Goal: Information Seeking & Learning: Learn about a topic

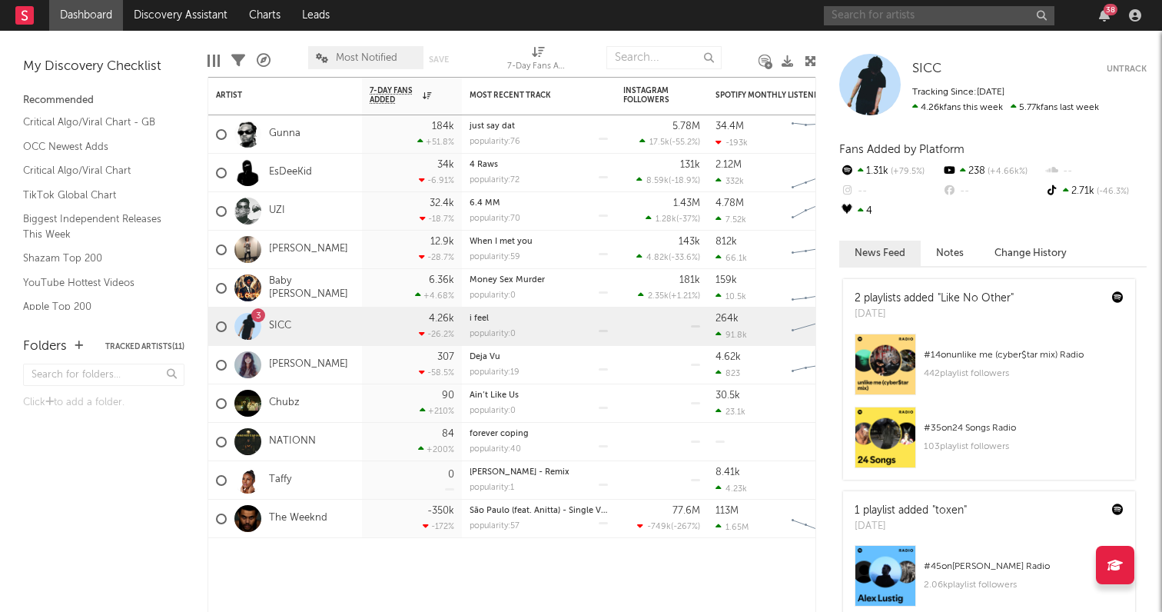
click at [910, 18] on input "text" at bounding box center [939, 15] width 230 height 19
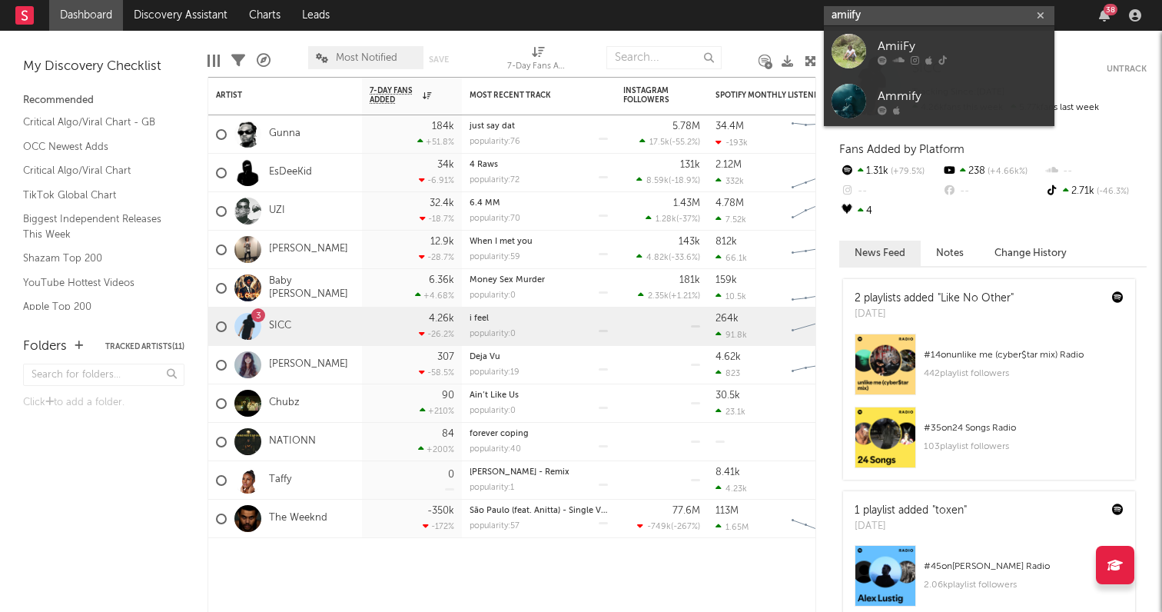
type input "amiify"
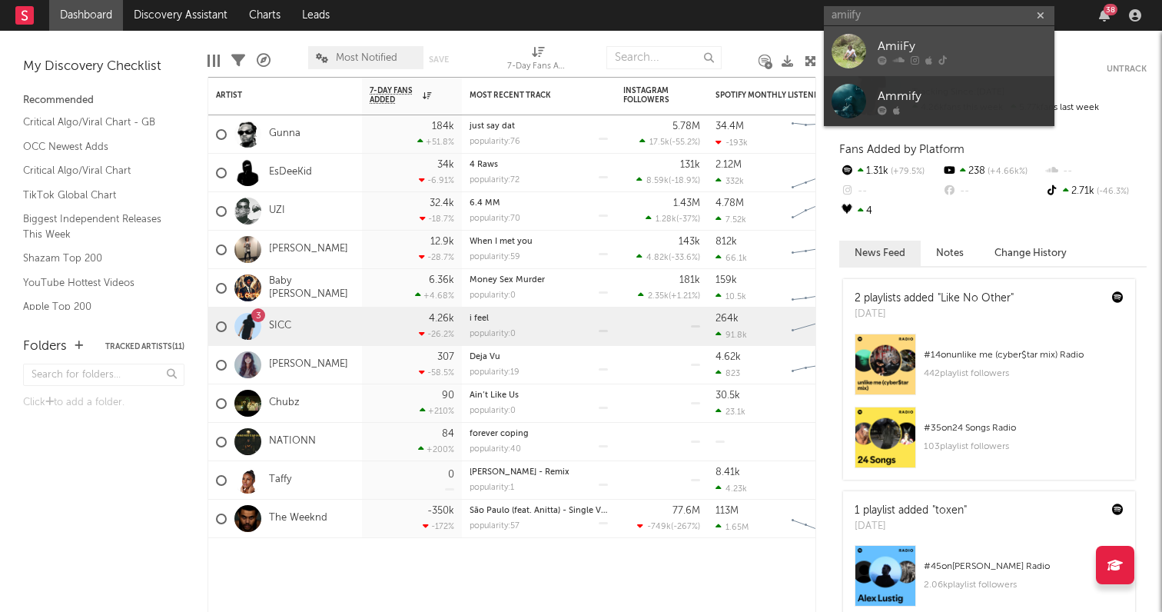
click at [932, 49] on div "AmiiFy" at bounding box center [961, 46] width 169 height 18
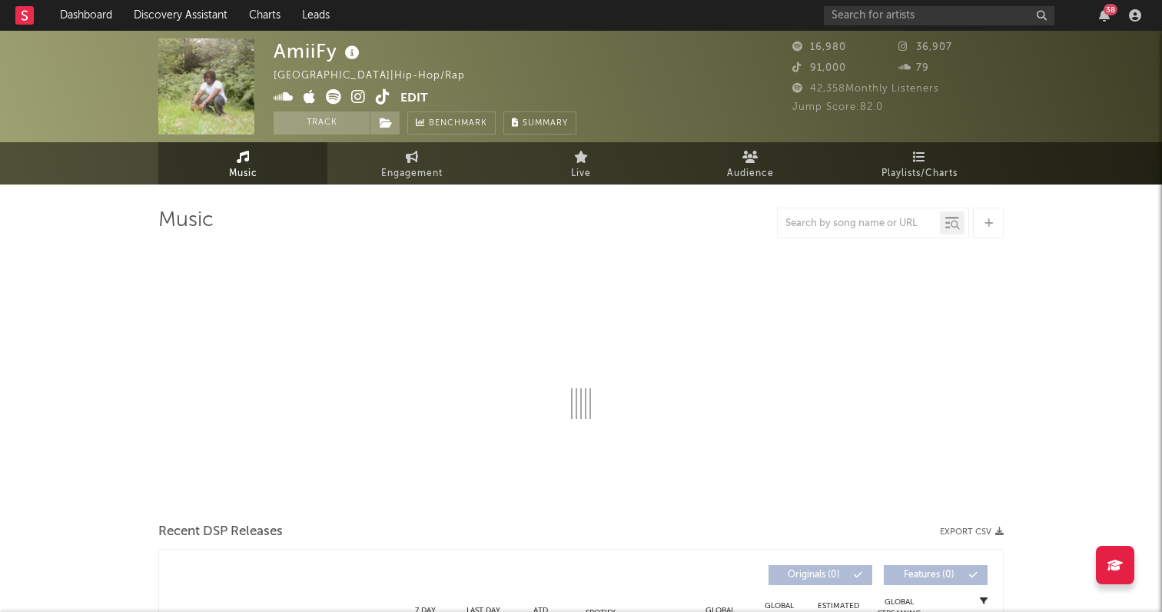
select select "1w"
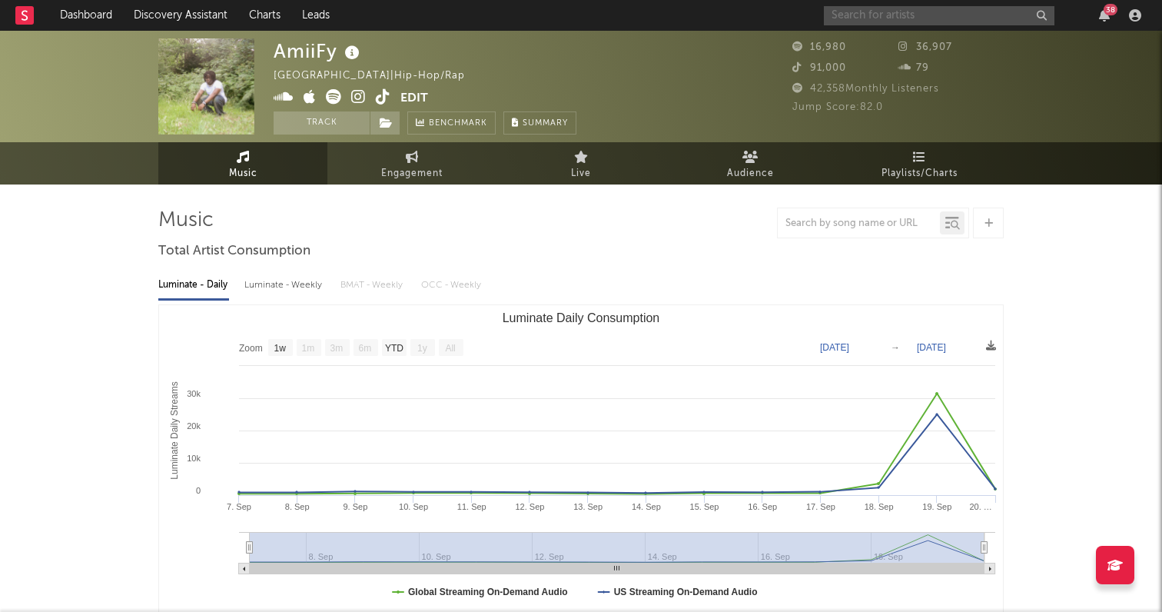
click at [971, 16] on input "text" at bounding box center [939, 15] width 230 height 19
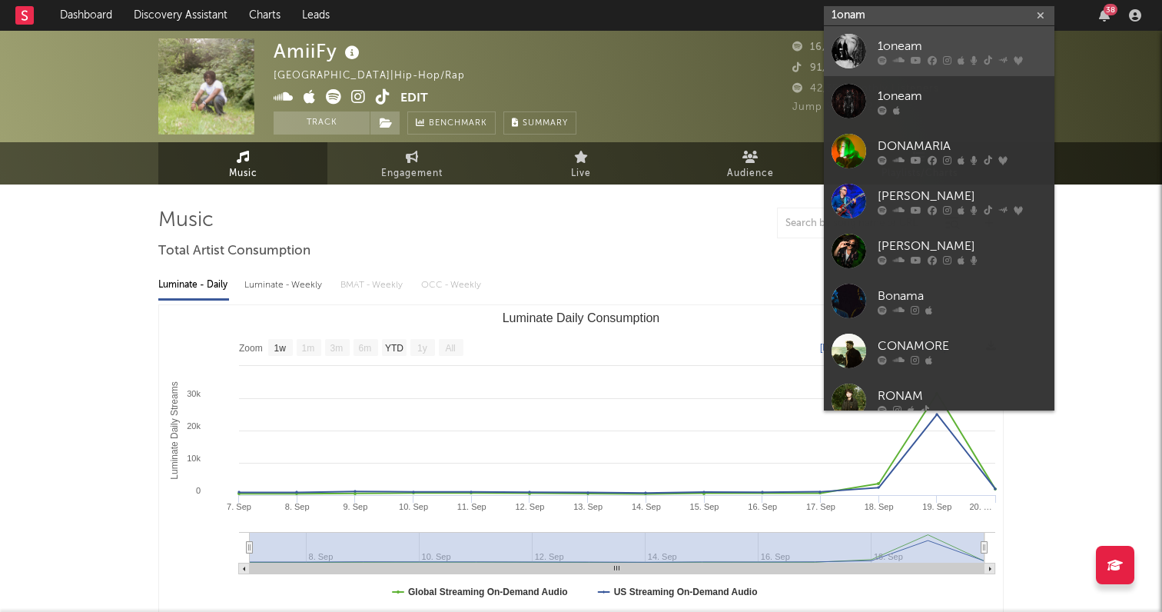
type input "1onam"
click at [975, 48] on div "1oneam" at bounding box center [961, 46] width 169 height 18
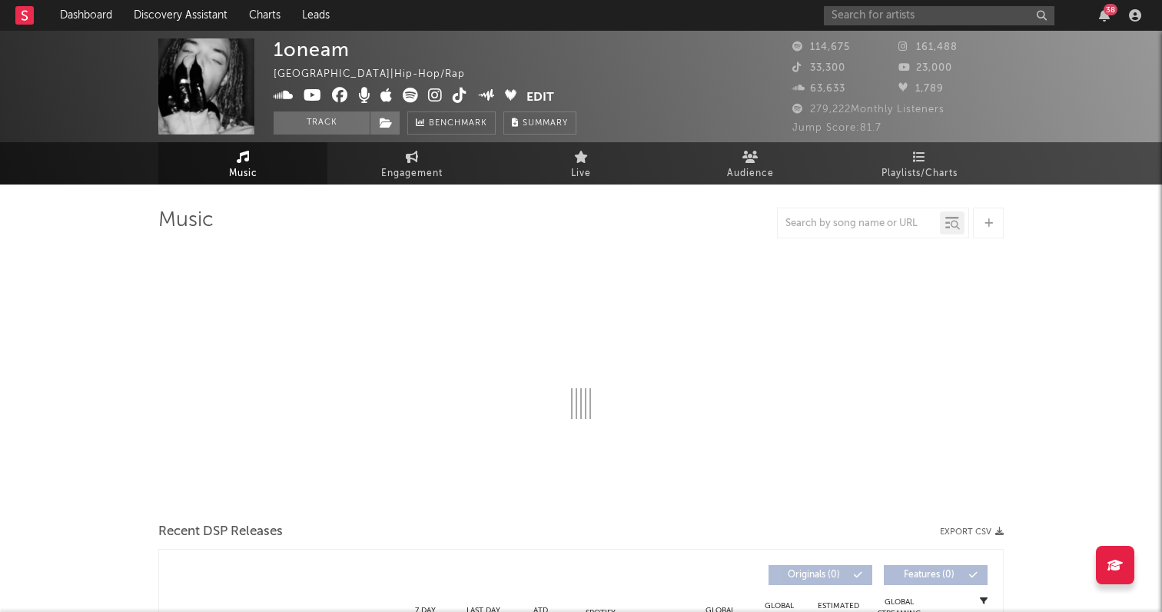
select select "6m"
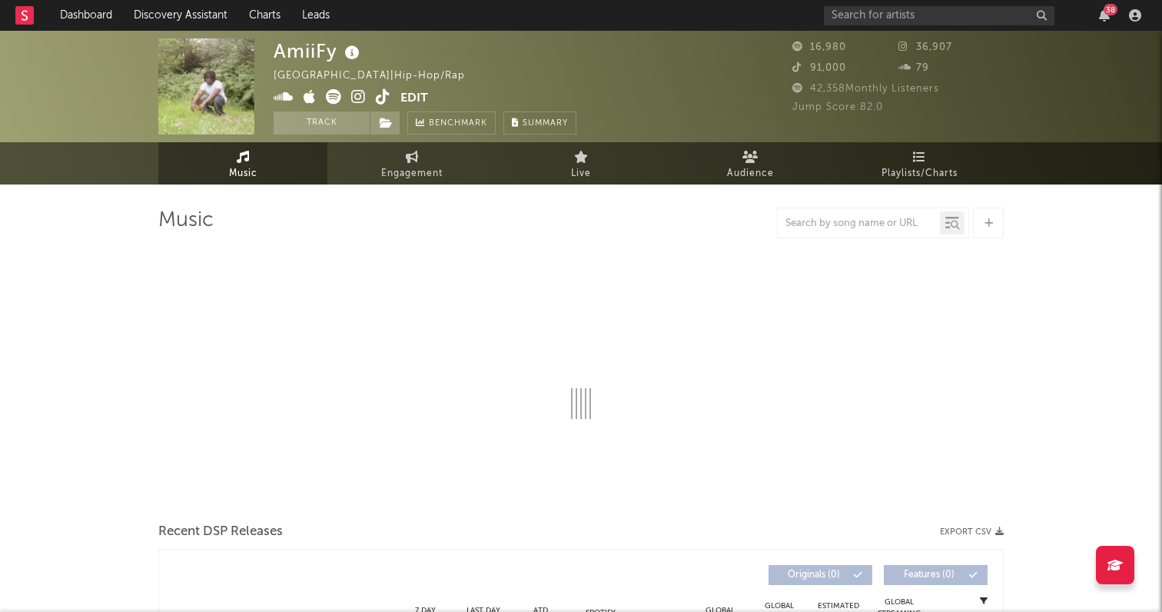
select select "1w"
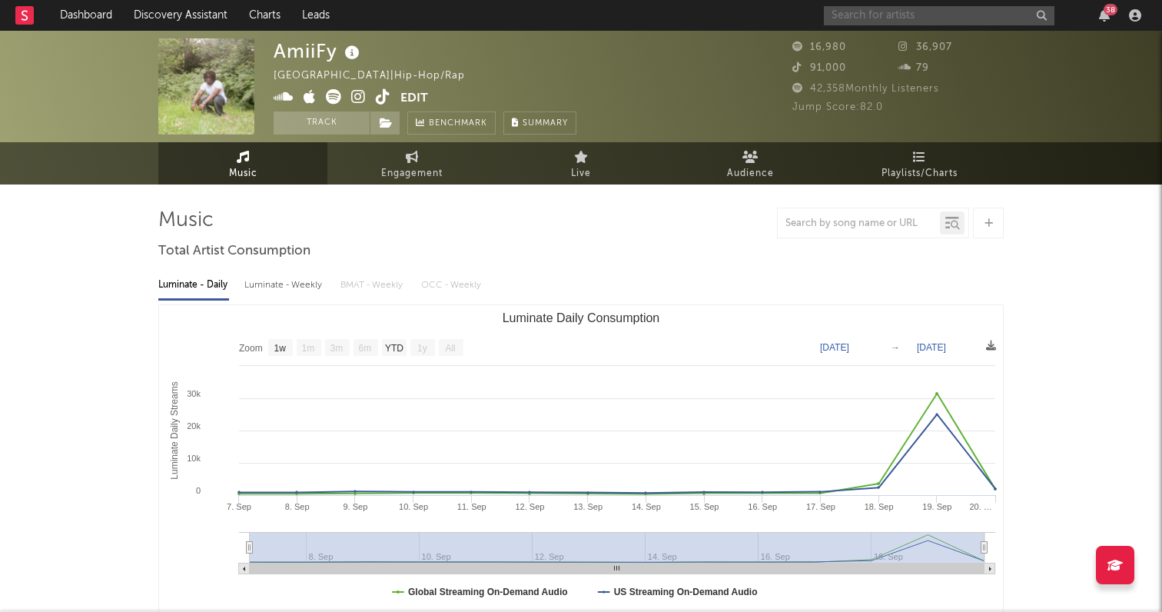
click at [873, 12] on input "text" at bounding box center [939, 15] width 230 height 19
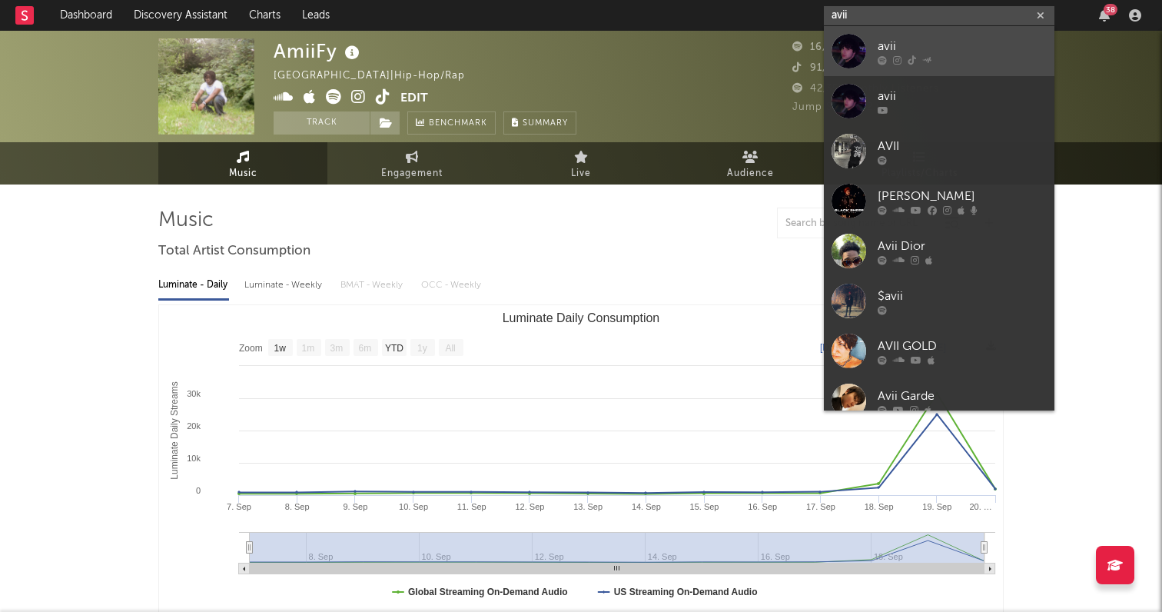
type input "avii"
click at [893, 45] on div "avii" at bounding box center [961, 46] width 169 height 18
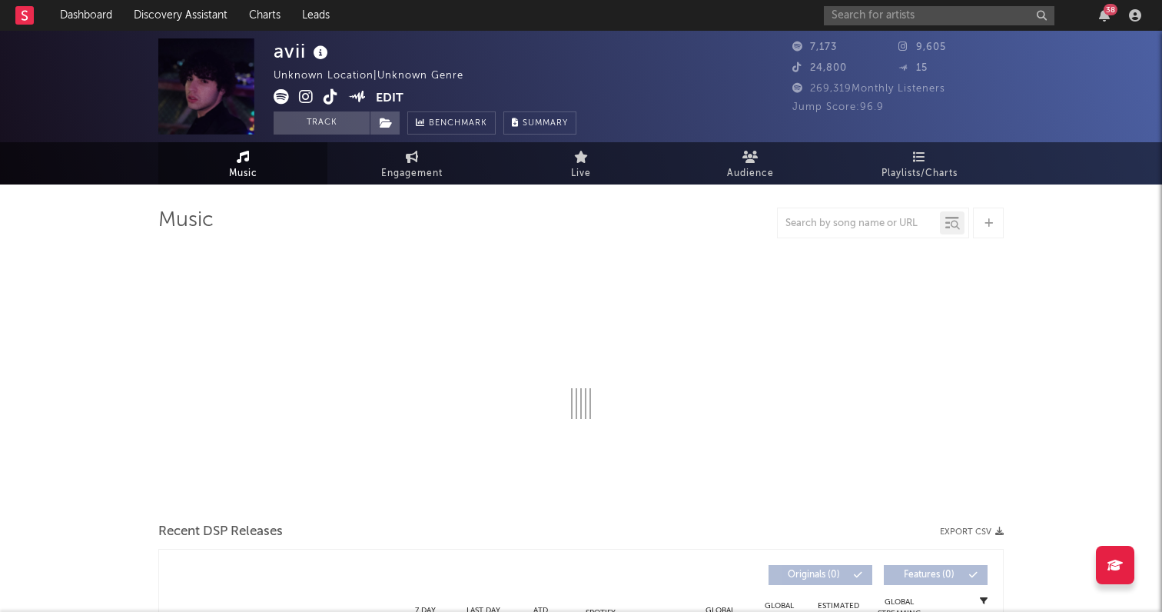
select select "1w"
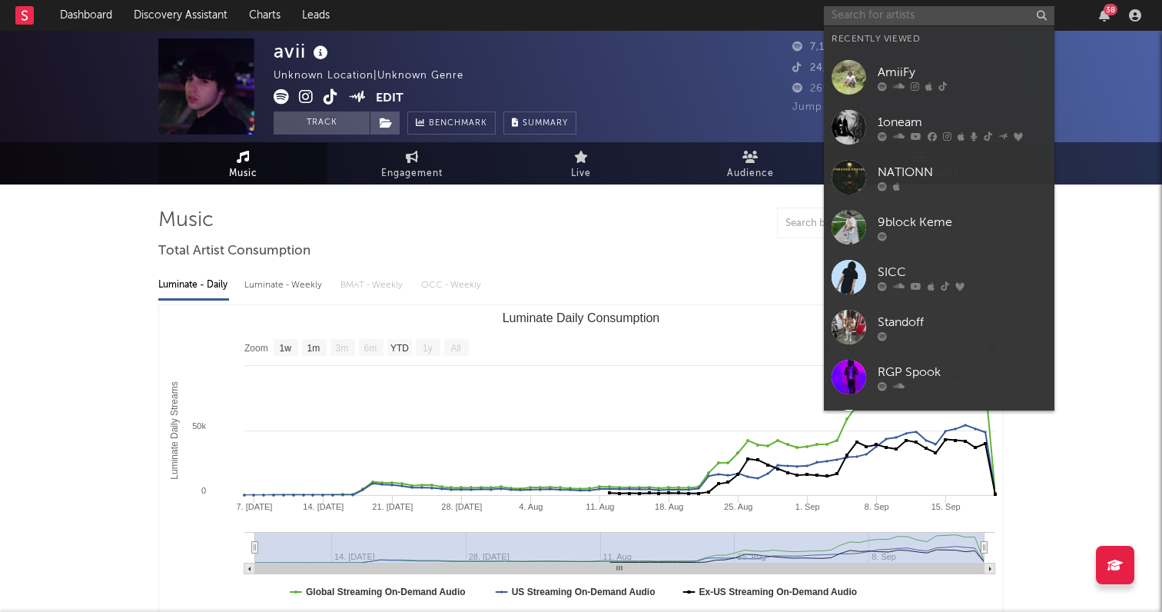
click at [920, 21] on input "text" at bounding box center [939, 15] width 230 height 19
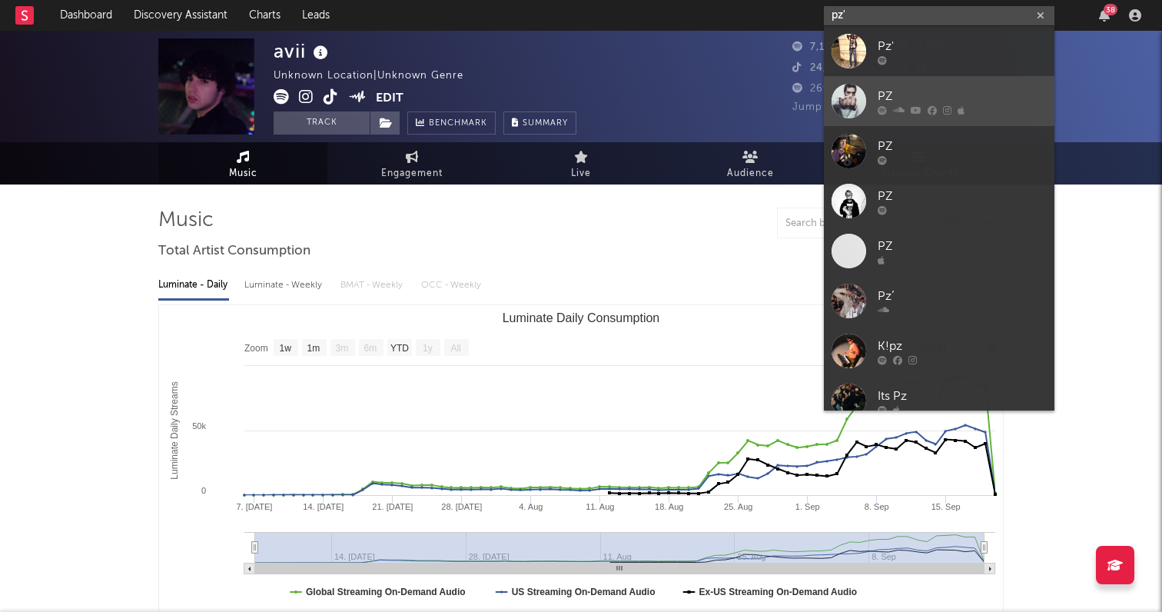
type input "pz'"
click at [934, 90] on div "PZ" at bounding box center [961, 96] width 169 height 18
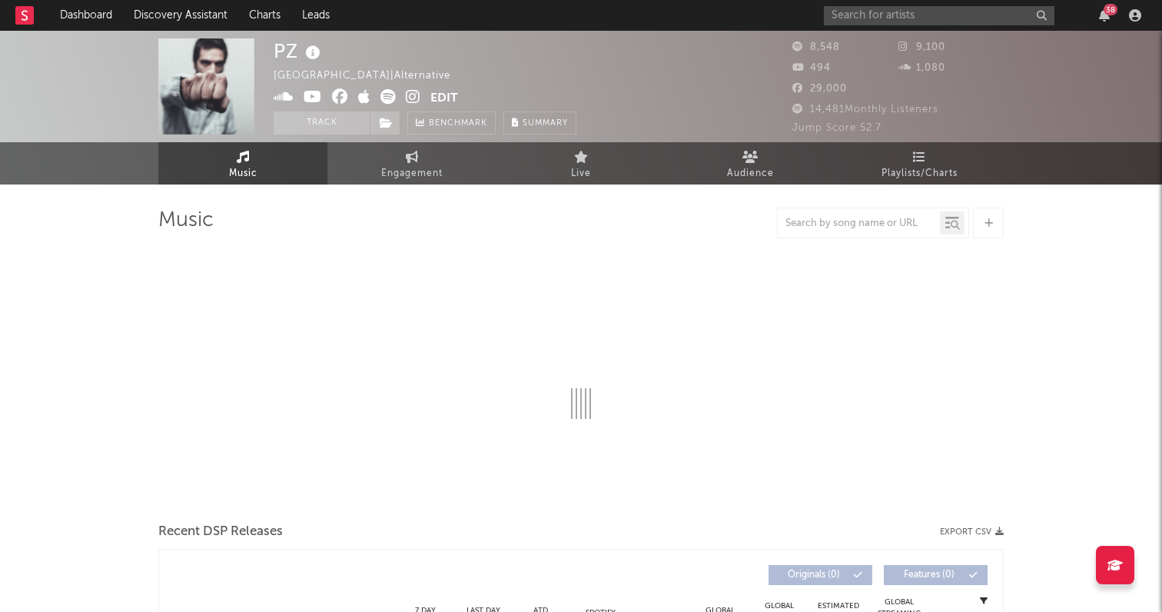
select select "6m"
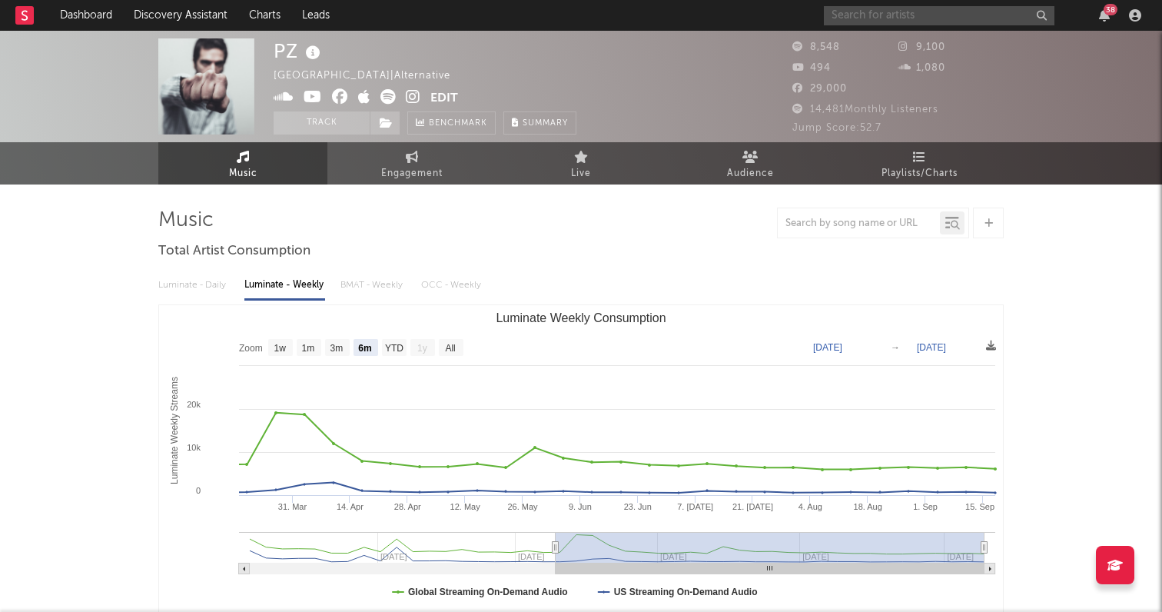
click at [911, 18] on input "text" at bounding box center [939, 15] width 230 height 19
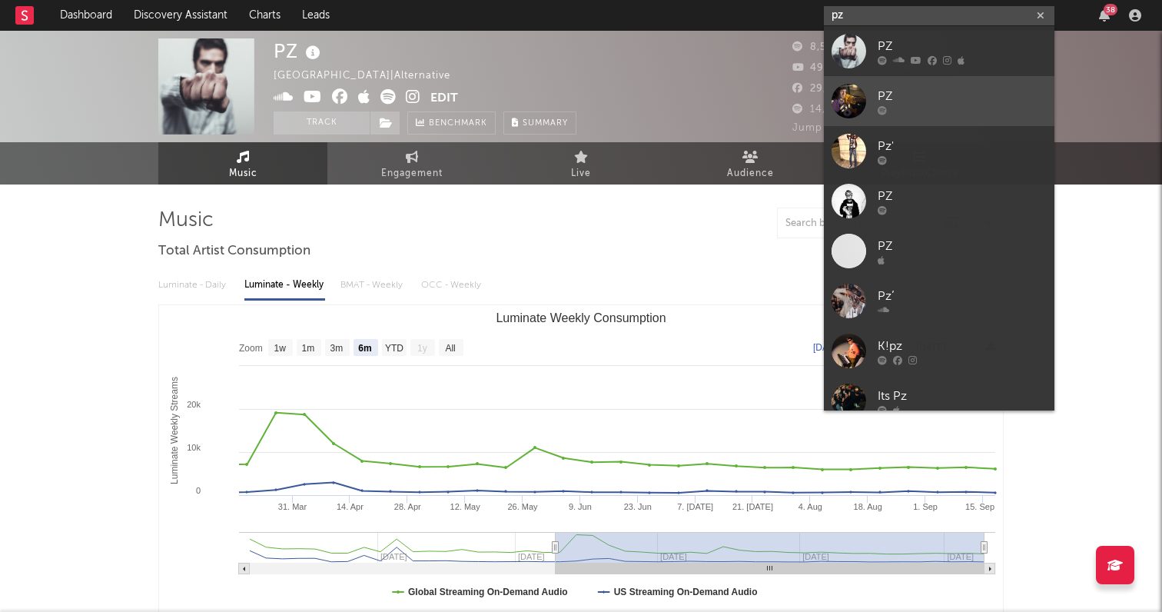
type input "pz"
click at [941, 108] on div at bounding box center [961, 109] width 169 height 9
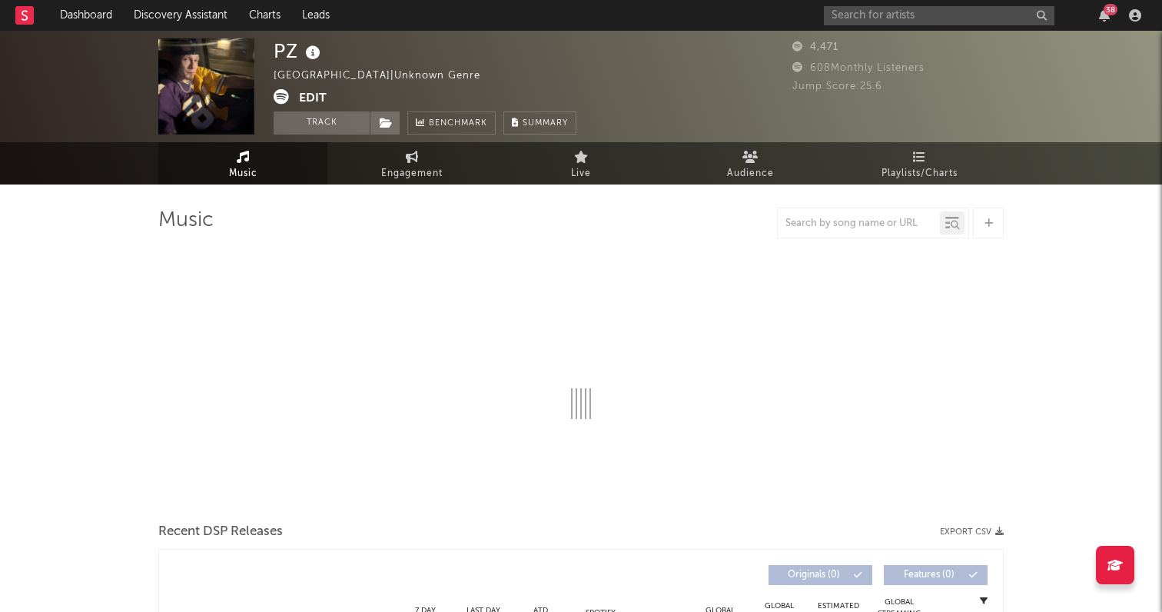
select select "1w"
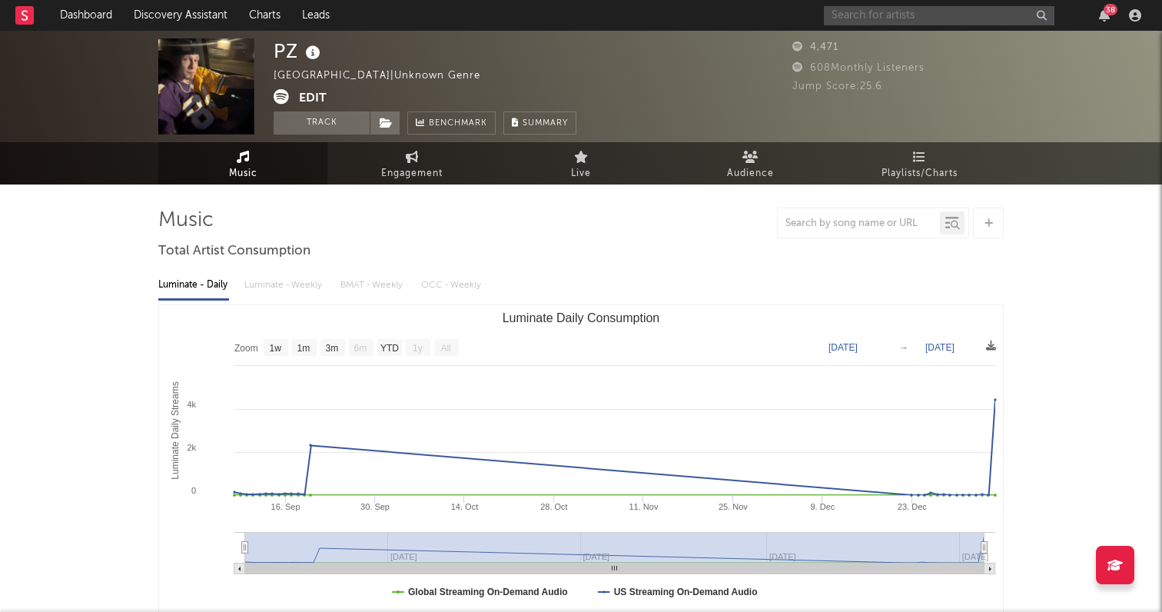
click at [910, 14] on input "text" at bounding box center [939, 15] width 230 height 19
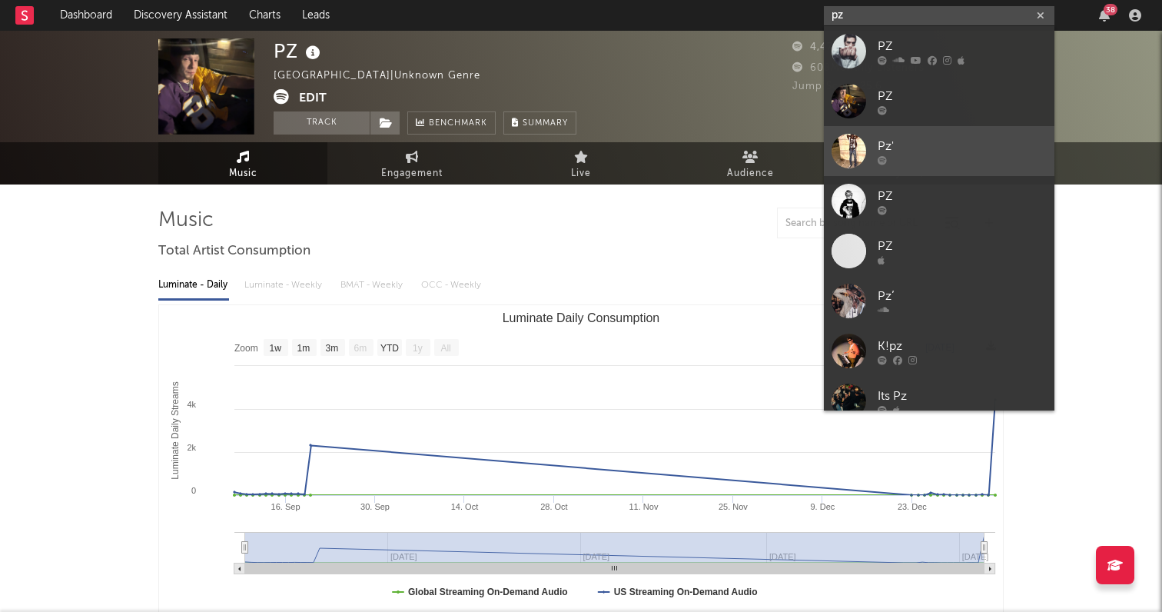
type input "pz"
click at [933, 161] on div at bounding box center [961, 159] width 169 height 9
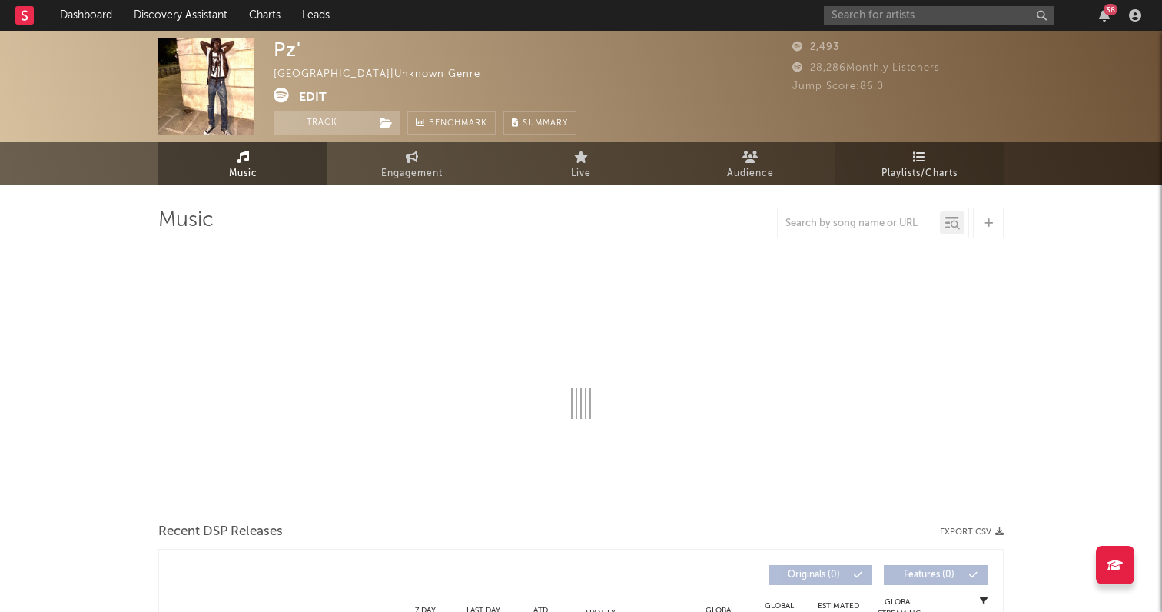
select select "1w"
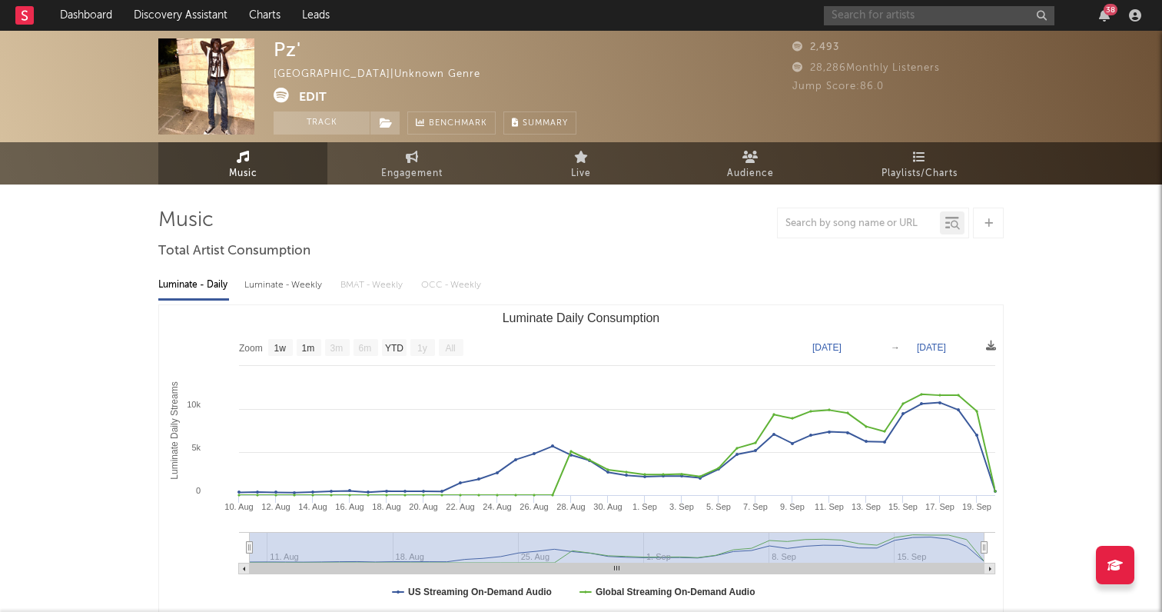
click at [858, 19] on input "text" at bounding box center [939, 15] width 230 height 19
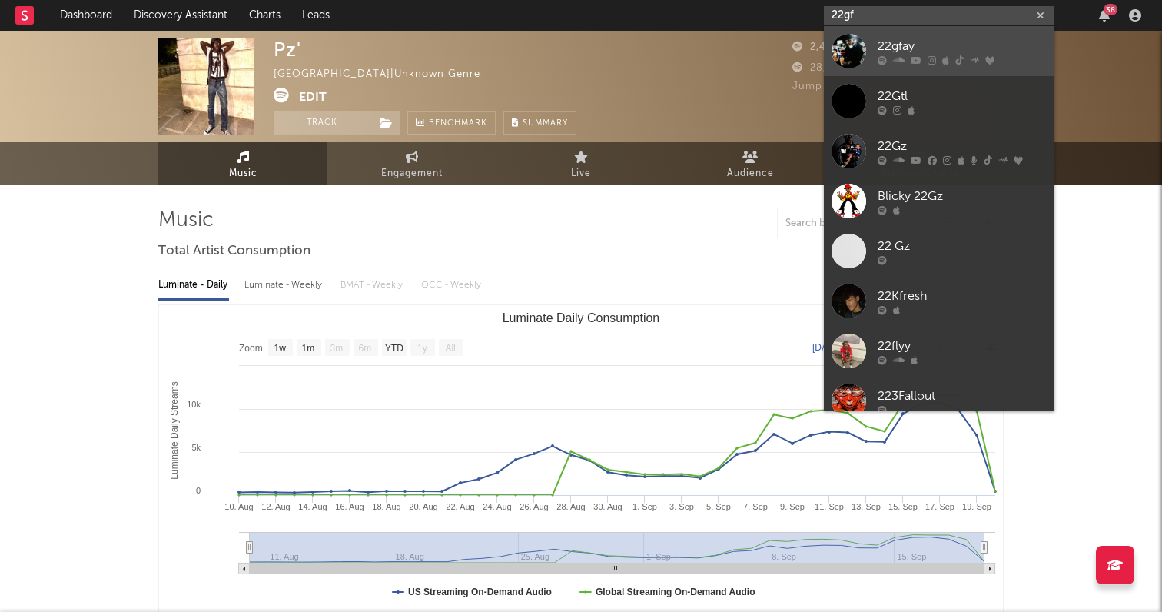
type input "22gf"
click at [896, 45] on div "22gfay" at bounding box center [961, 46] width 169 height 18
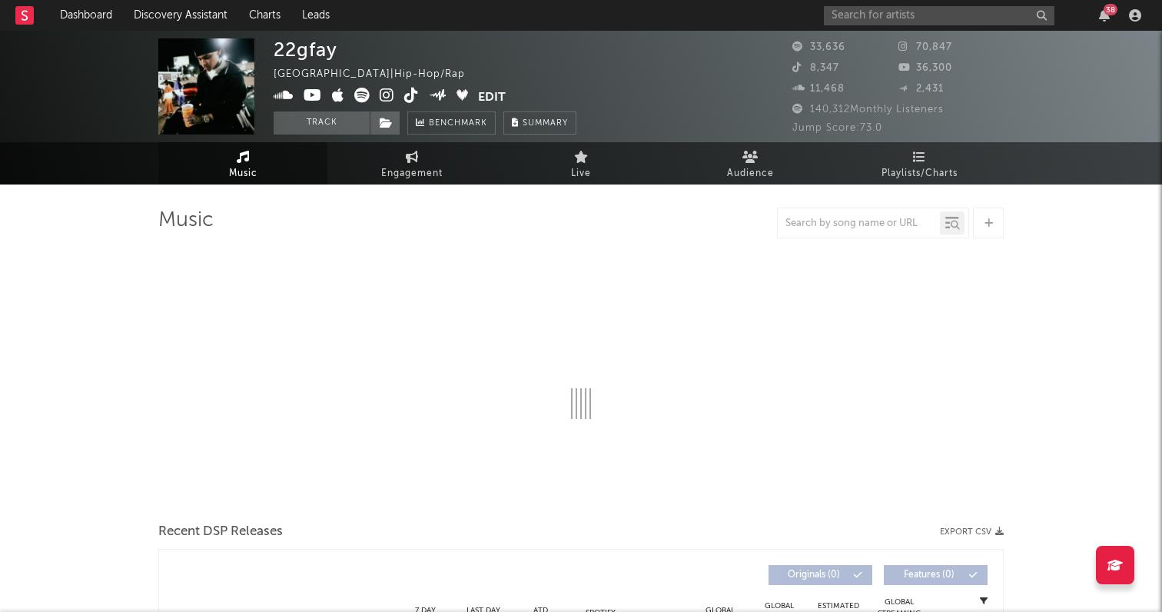
select select "6m"
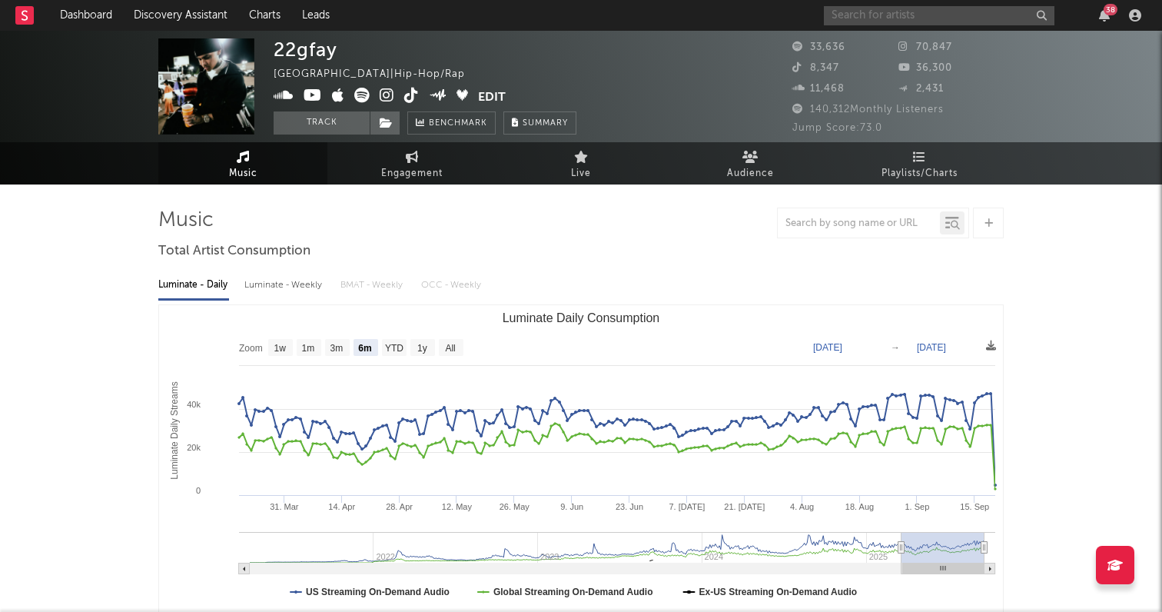
click at [894, 16] on input "text" at bounding box center [939, 15] width 230 height 19
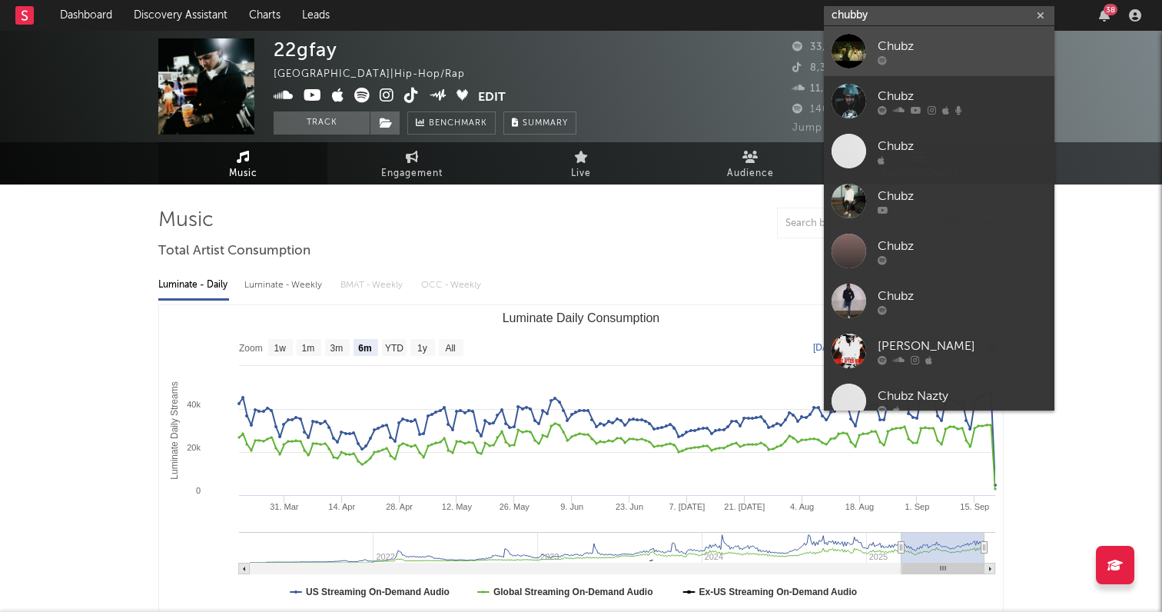
type input "chubby"
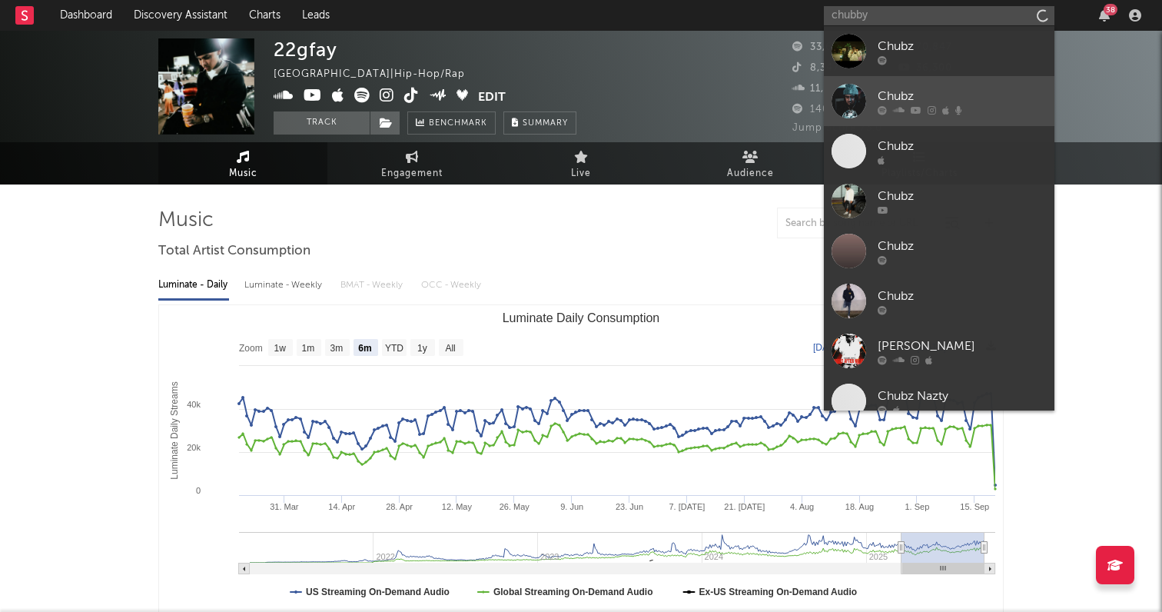
drag, startPoint x: 887, startPoint y: 32, endPoint x: 950, endPoint y: 99, distance: 91.3
click at [950, 99] on div "Chubz" at bounding box center [961, 96] width 169 height 18
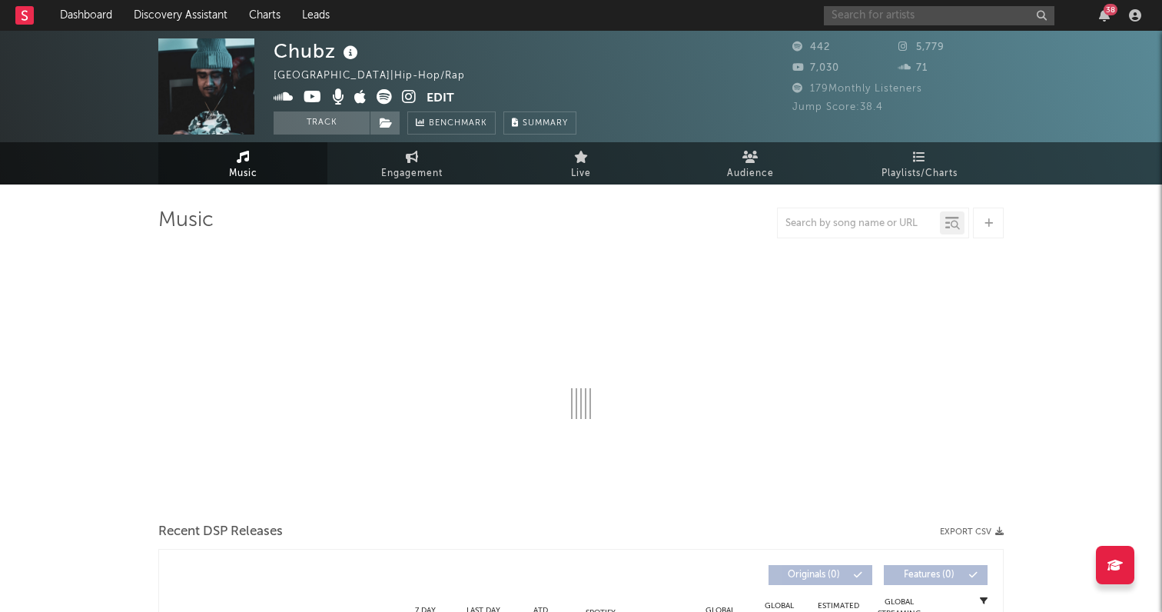
click at [933, 22] on input "text" at bounding box center [939, 15] width 230 height 19
select select "1w"
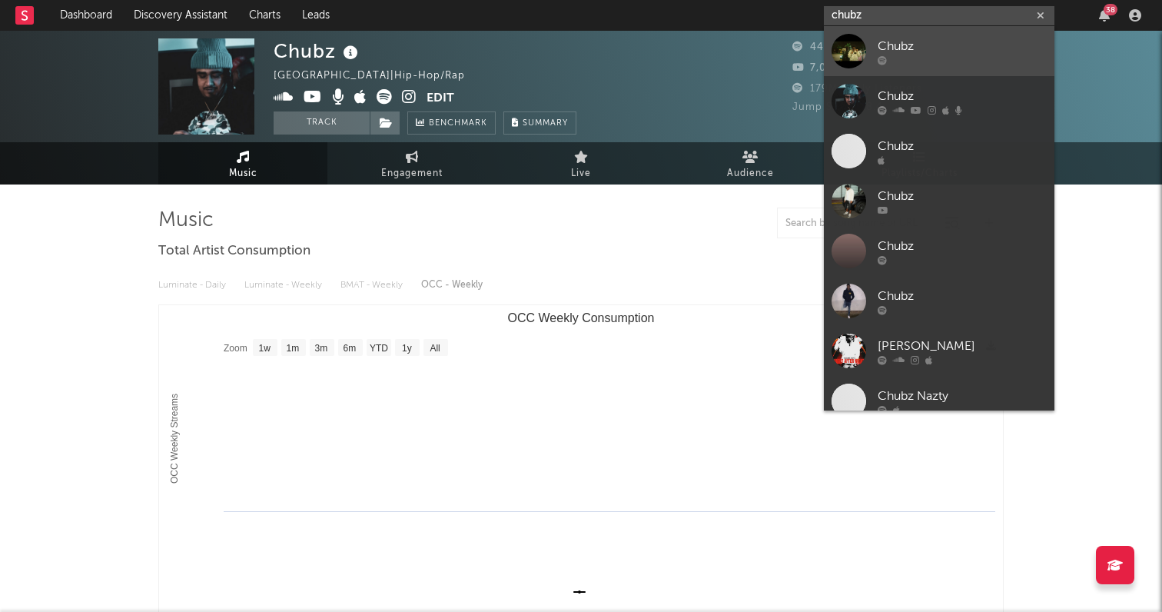
type input "chubz"
click at [961, 52] on div "Chubz" at bounding box center [961, 46] width 169 height 18
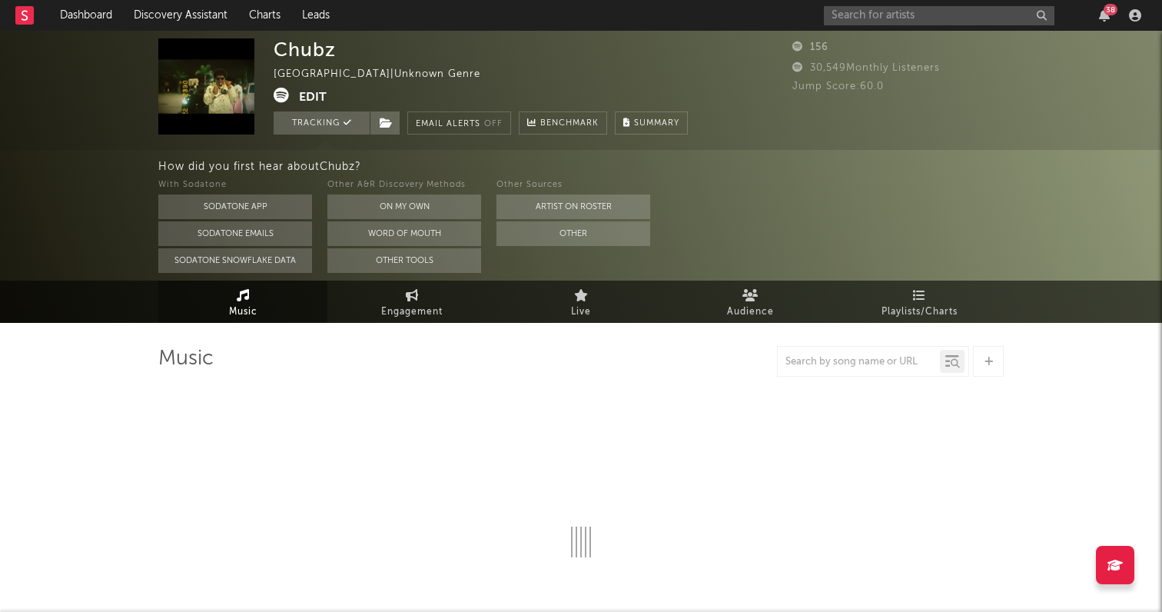
select select "1w"
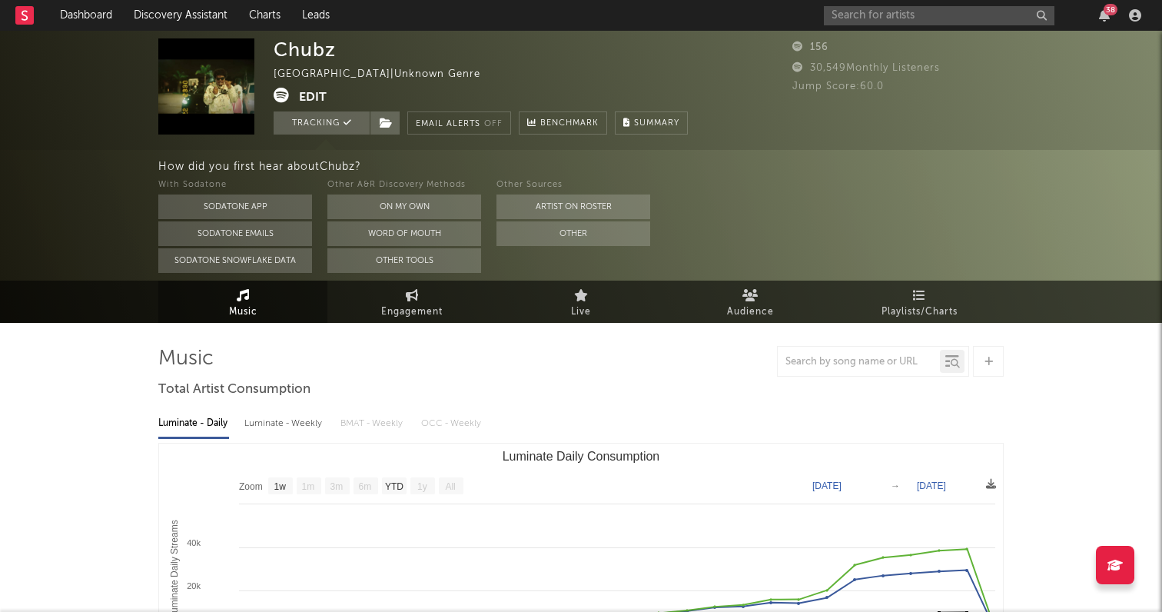
scroll to position [614, 0]
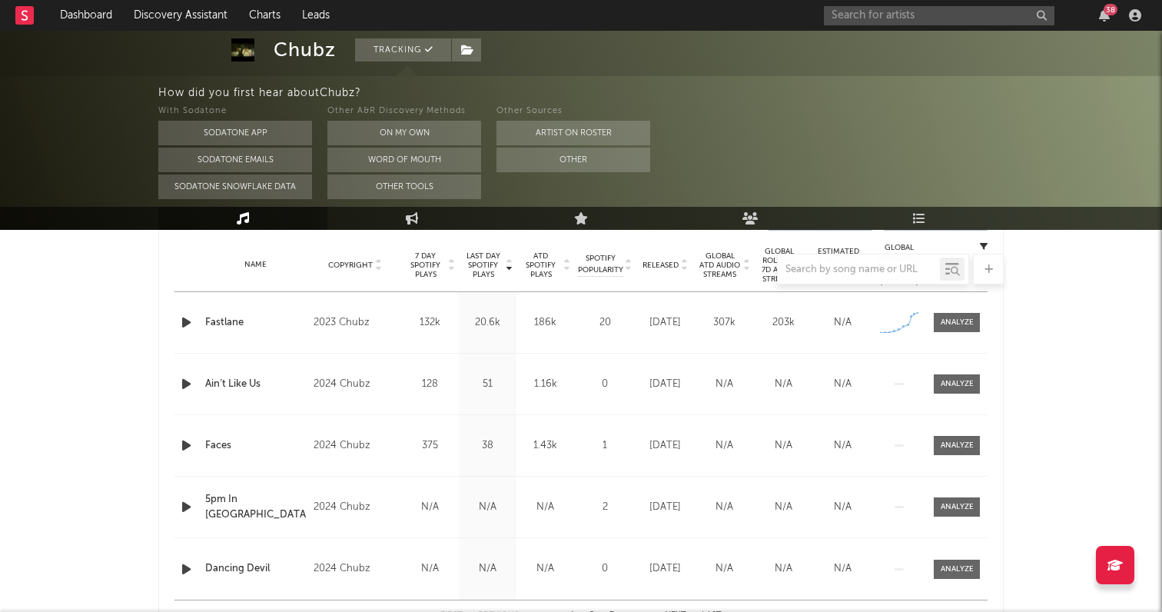
click at [499, 0] on nav "Dashboard Discovery Assistant Charts Leads 38" at bounding box center [581, 15] width 1162 height 31
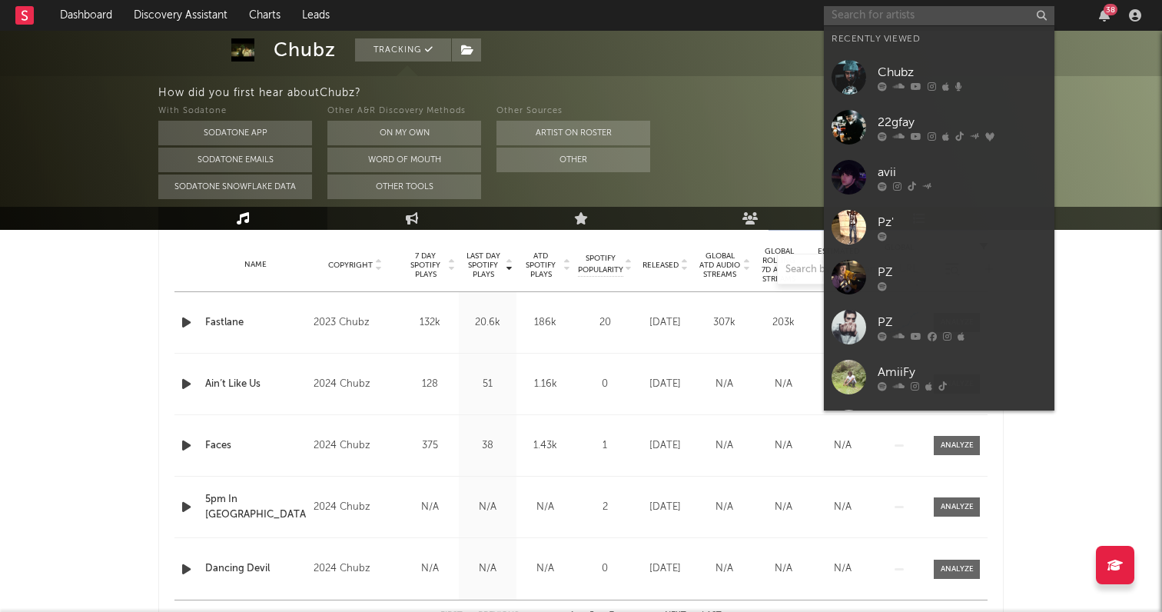
click at [849, 22] on input "text" at bounding box center [939, 15] width 230 height 19
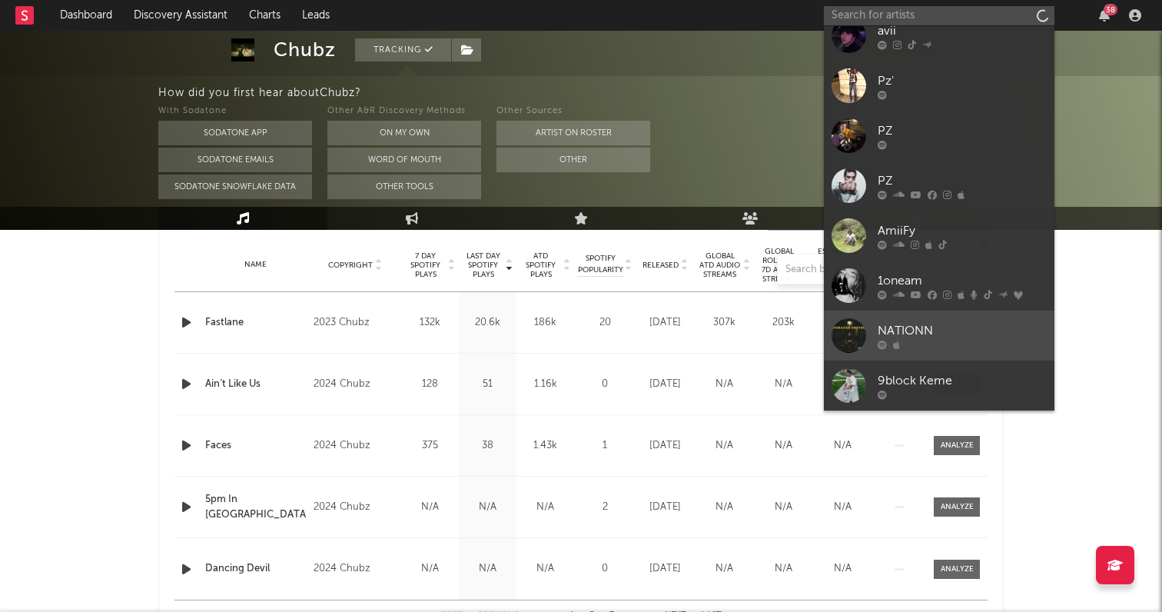
scroll to position [141, 0]
click at [913, 337] on div "NATIONN" at bounding box center [961, 330] width 169 height 18
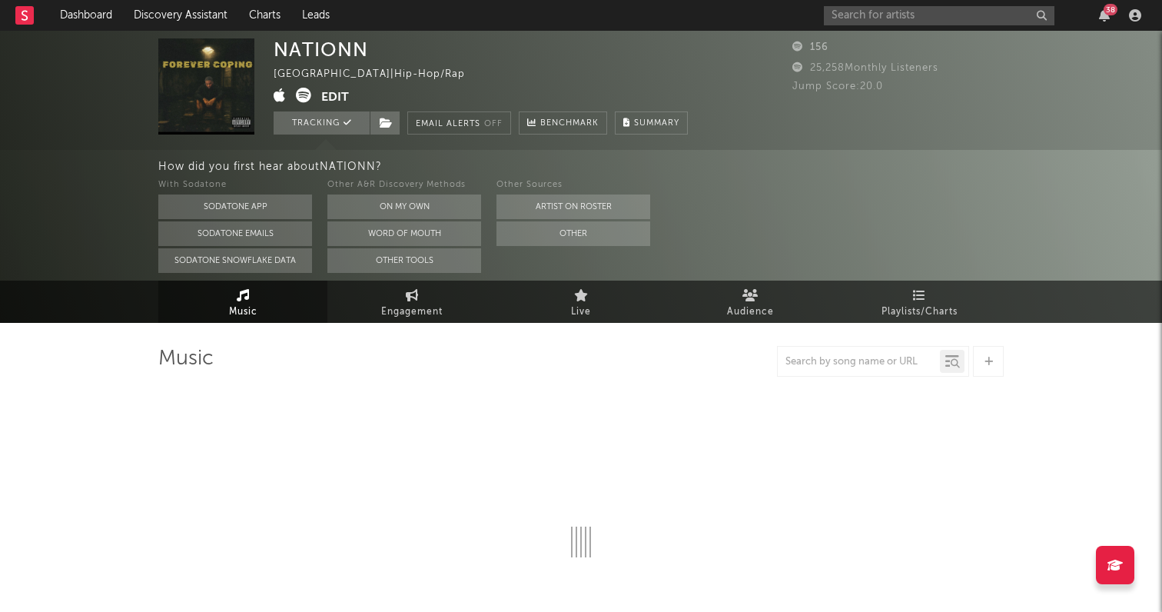
select select "1w"
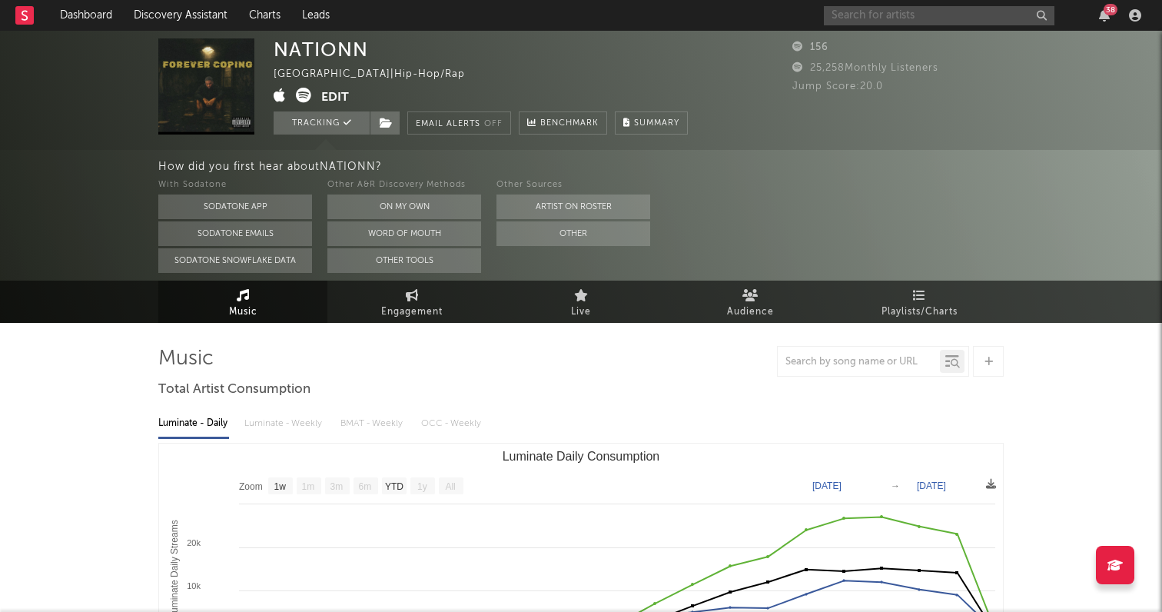
click at [869, 16] on input "text" at bounding box center [939, 15] width 230 height 19
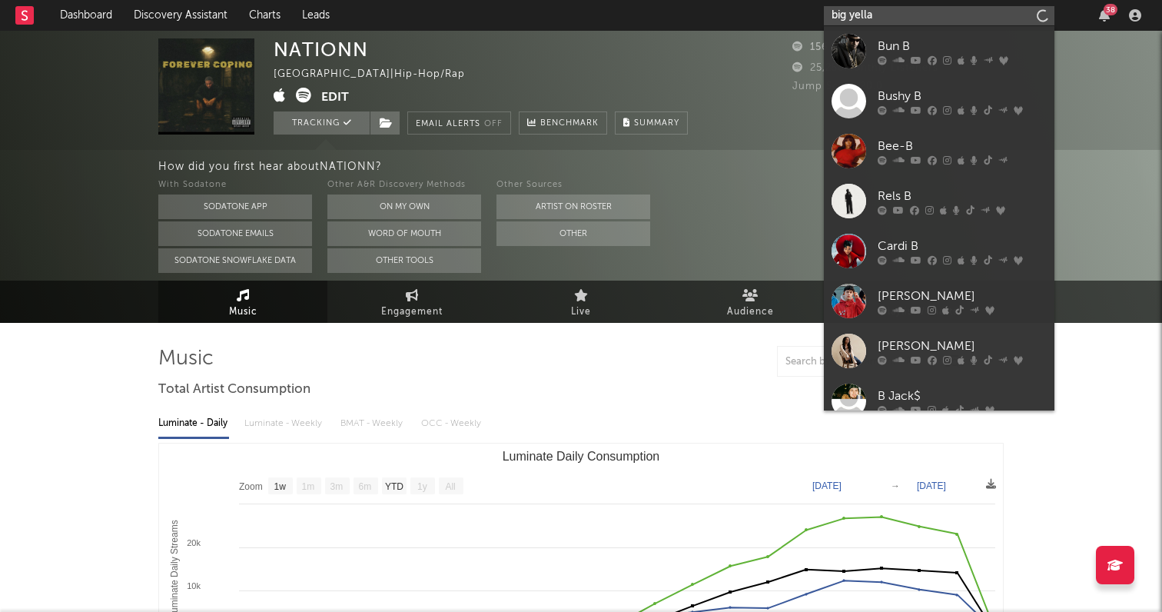
type input "big yella"
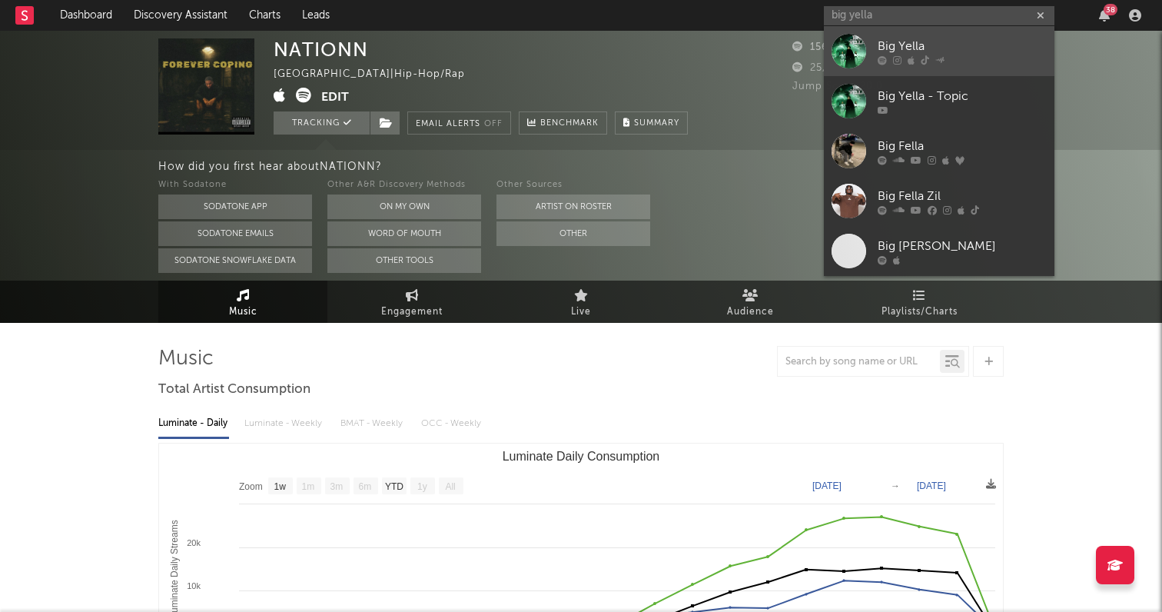
click at [929, 42] on div "Big Yella" at bounding box center [961, 46] width 169 height 18
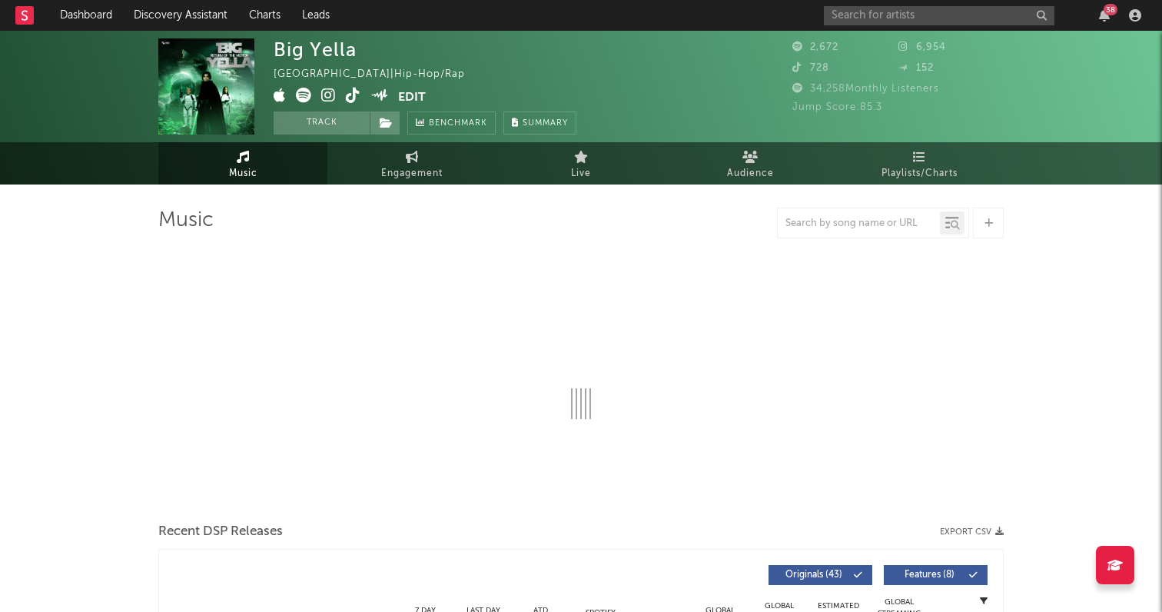
select select "1w"
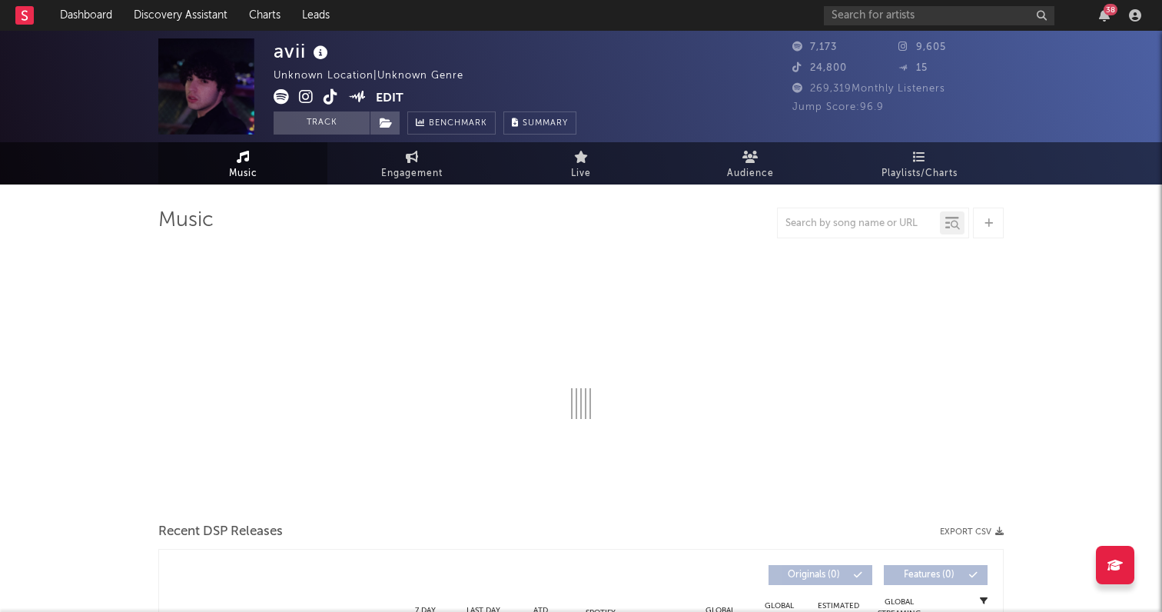
select select "1w"
